Goal: Navigation & Orientation: Find specific page/section

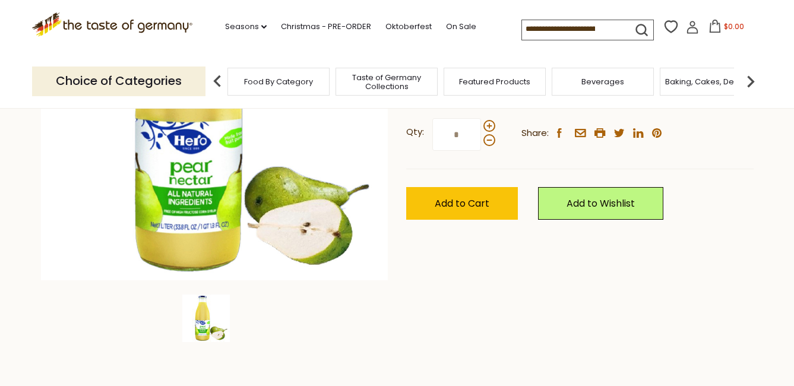
scroll to position [297, 0]
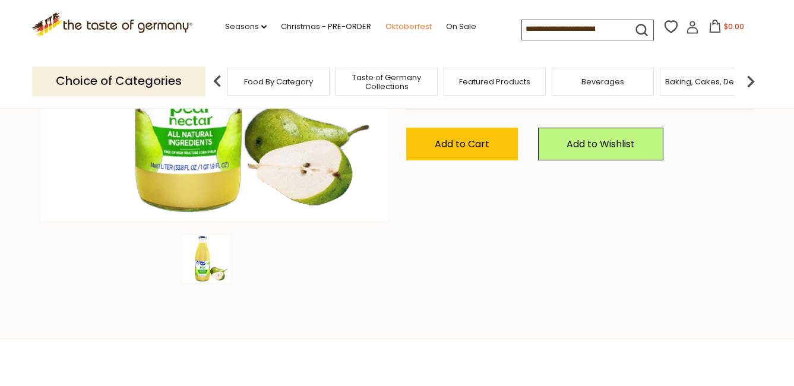
click at [407, 25] on link "Oktoberfest" at bounding box center [409, 26] width 46 height 13
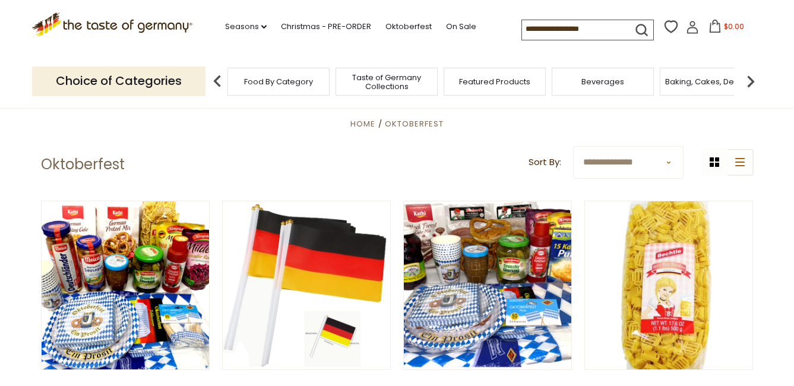
scroll to position [475, 0]
